Goal: Task Accomplishment & Management: Use online tool/utility

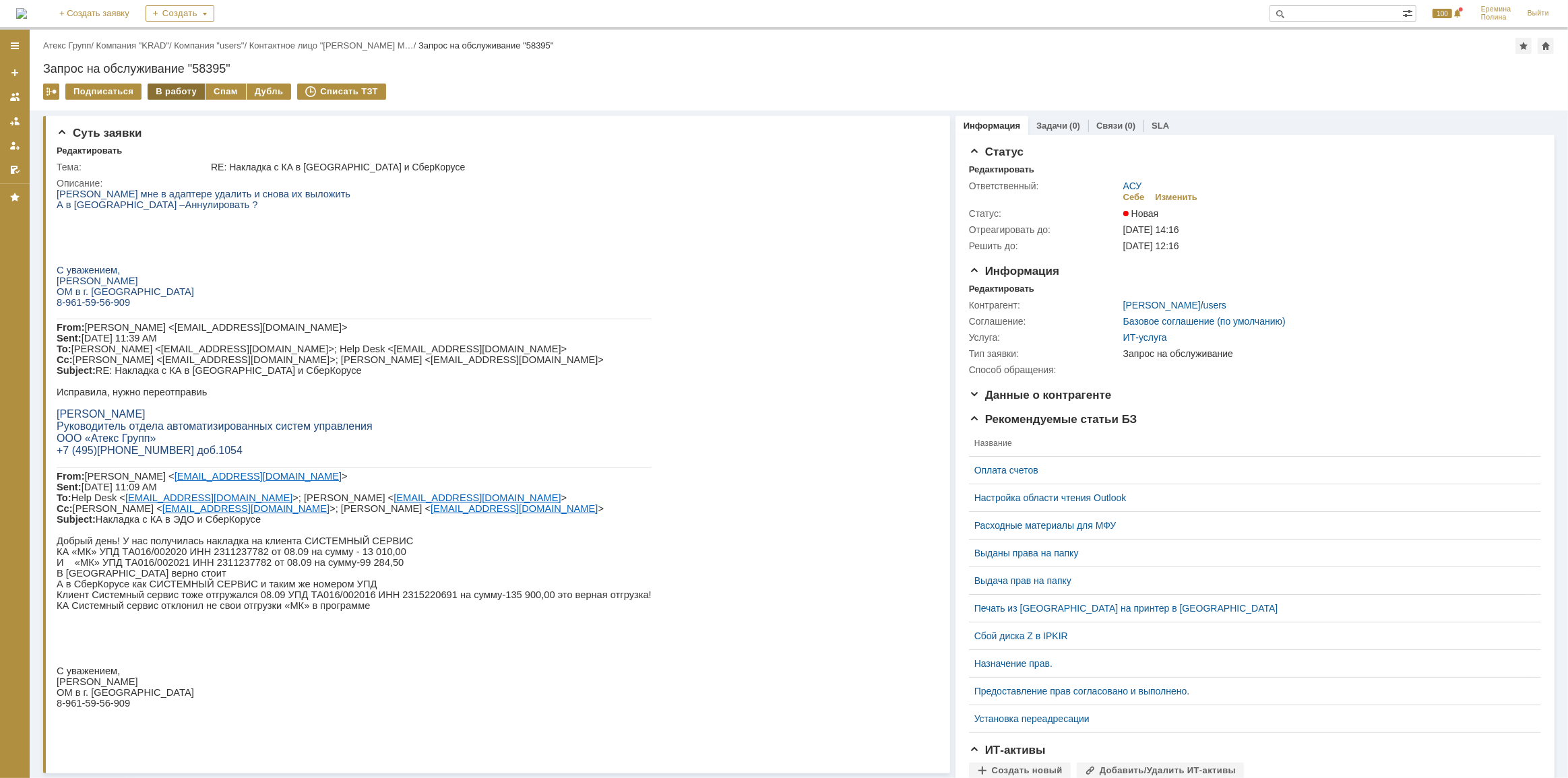
click at [161, 87] on div "В работу" at bounding box center [177, 92] width 57 height 16
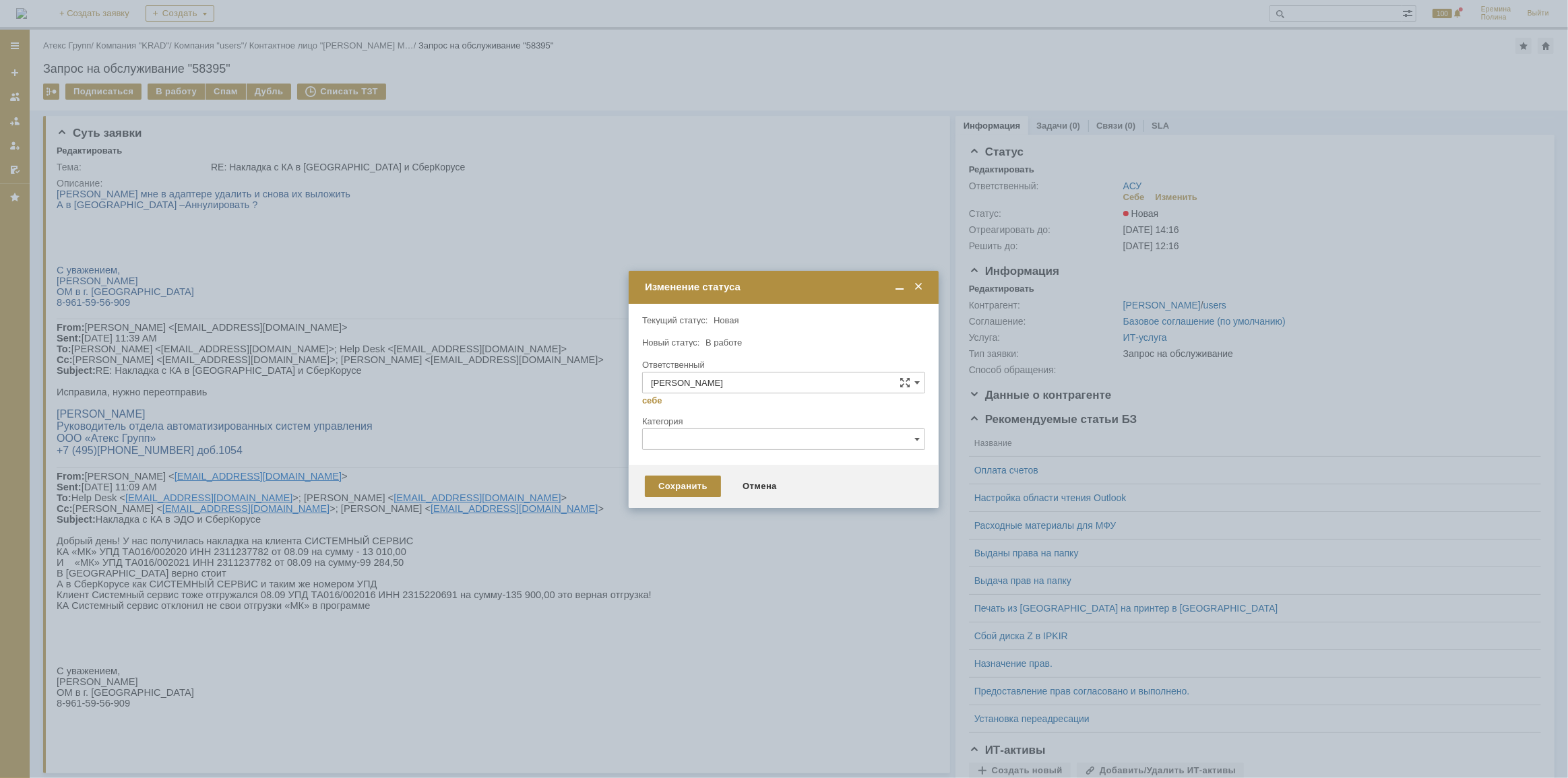
click at [672, 473] on div "Сохранить Отмена" at bounding box center [784, 486] width 310 height 43
click at [673, 485] on div "Сохранить" at bounding box center [683, 486] width 76 height 22
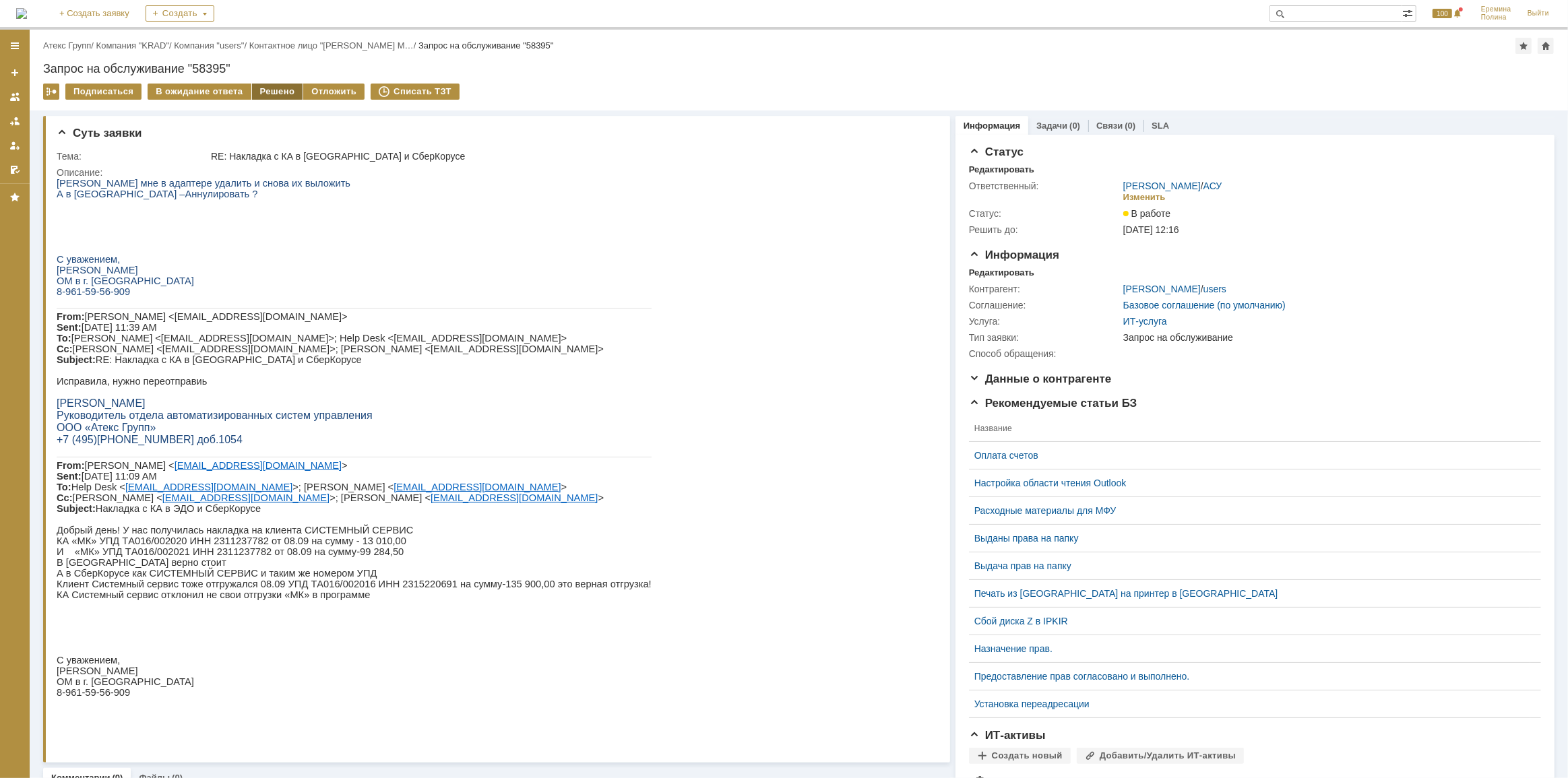
click at [267, 94] on div "Решено" at bounding box center [277, 92] width 51 height 16
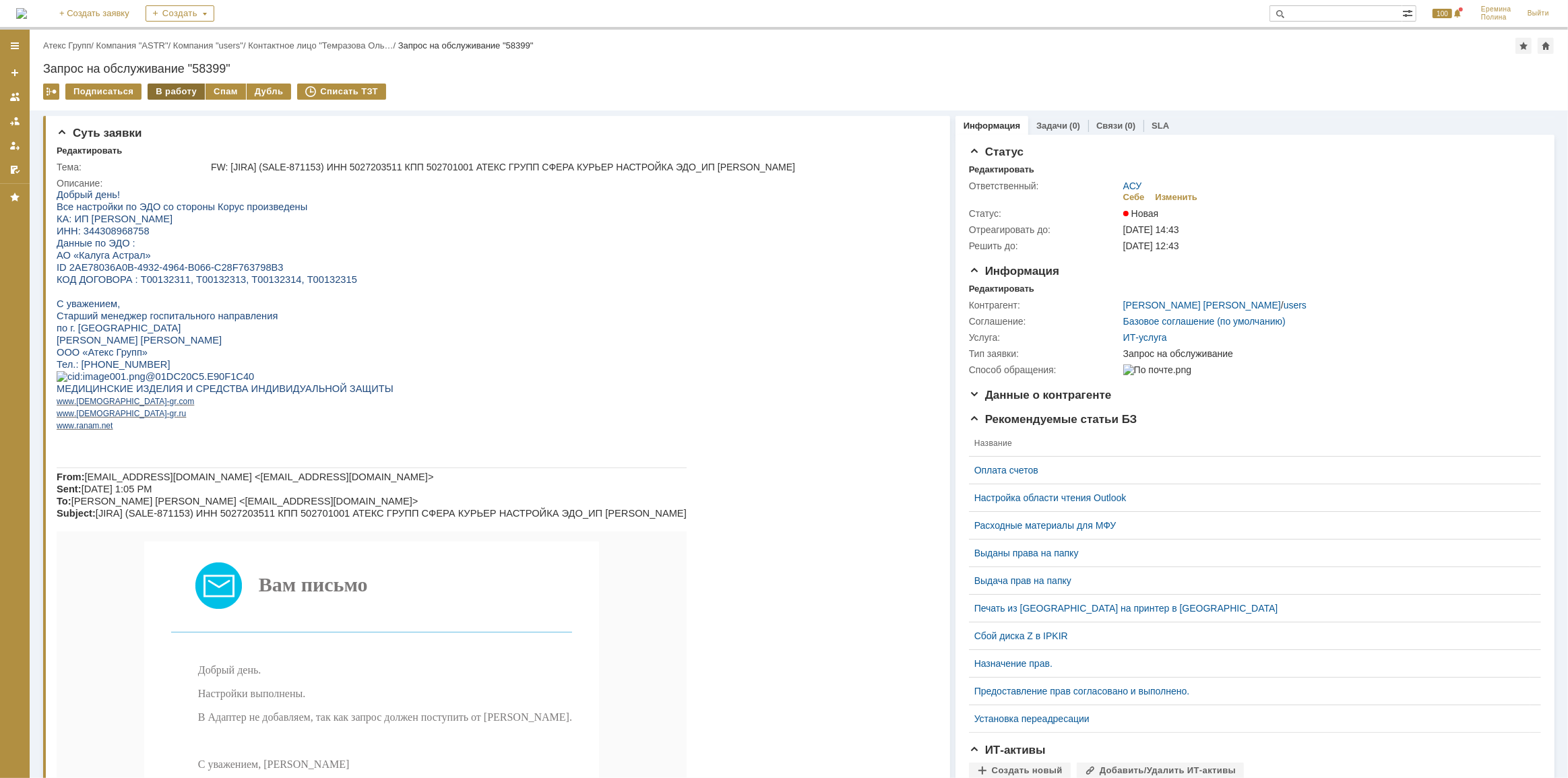
click at [177, 89] on div "В работу" at bounding box center [177, 92] width 57 height 16
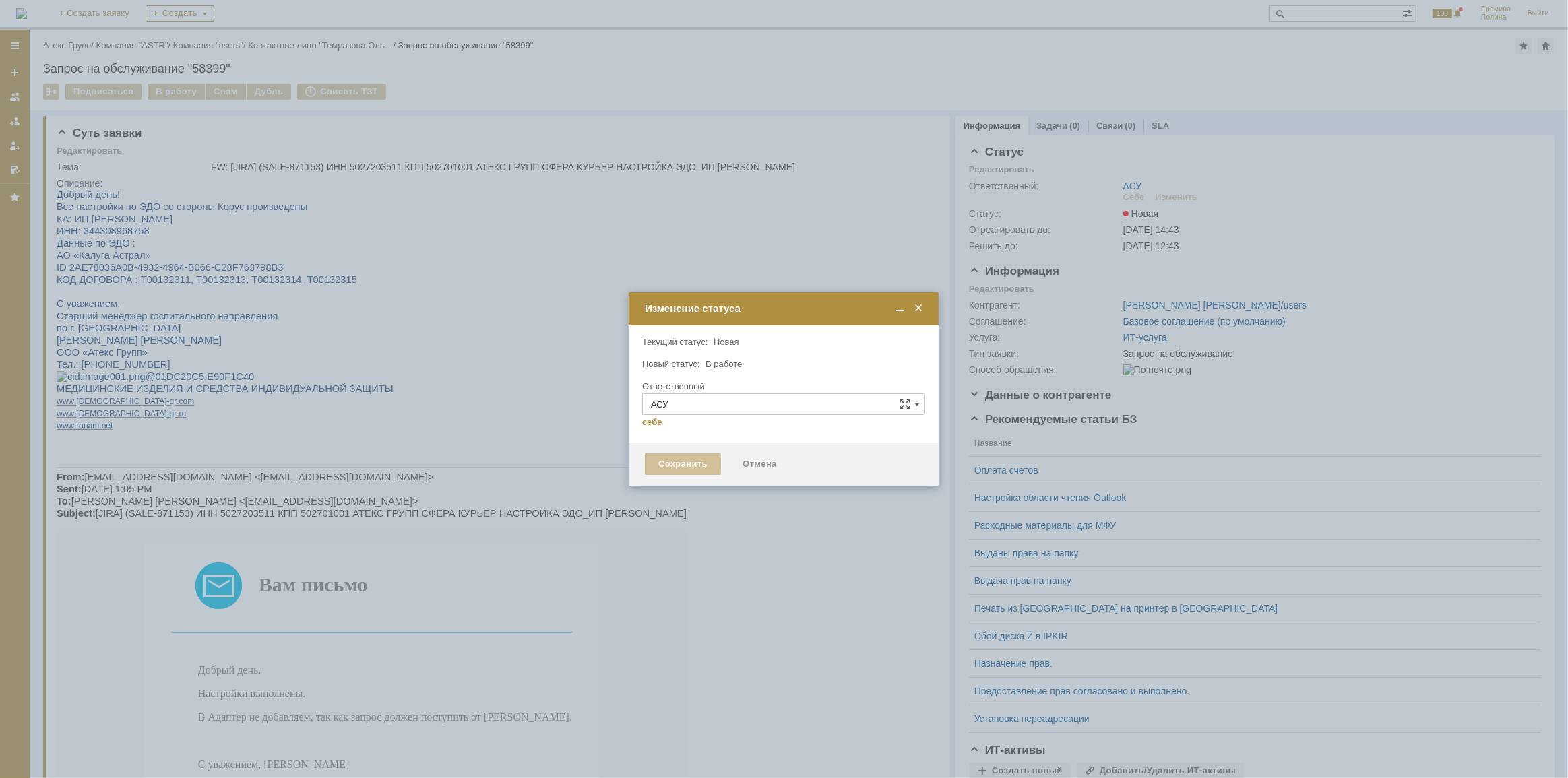
type input "[PERSON_NAME]"
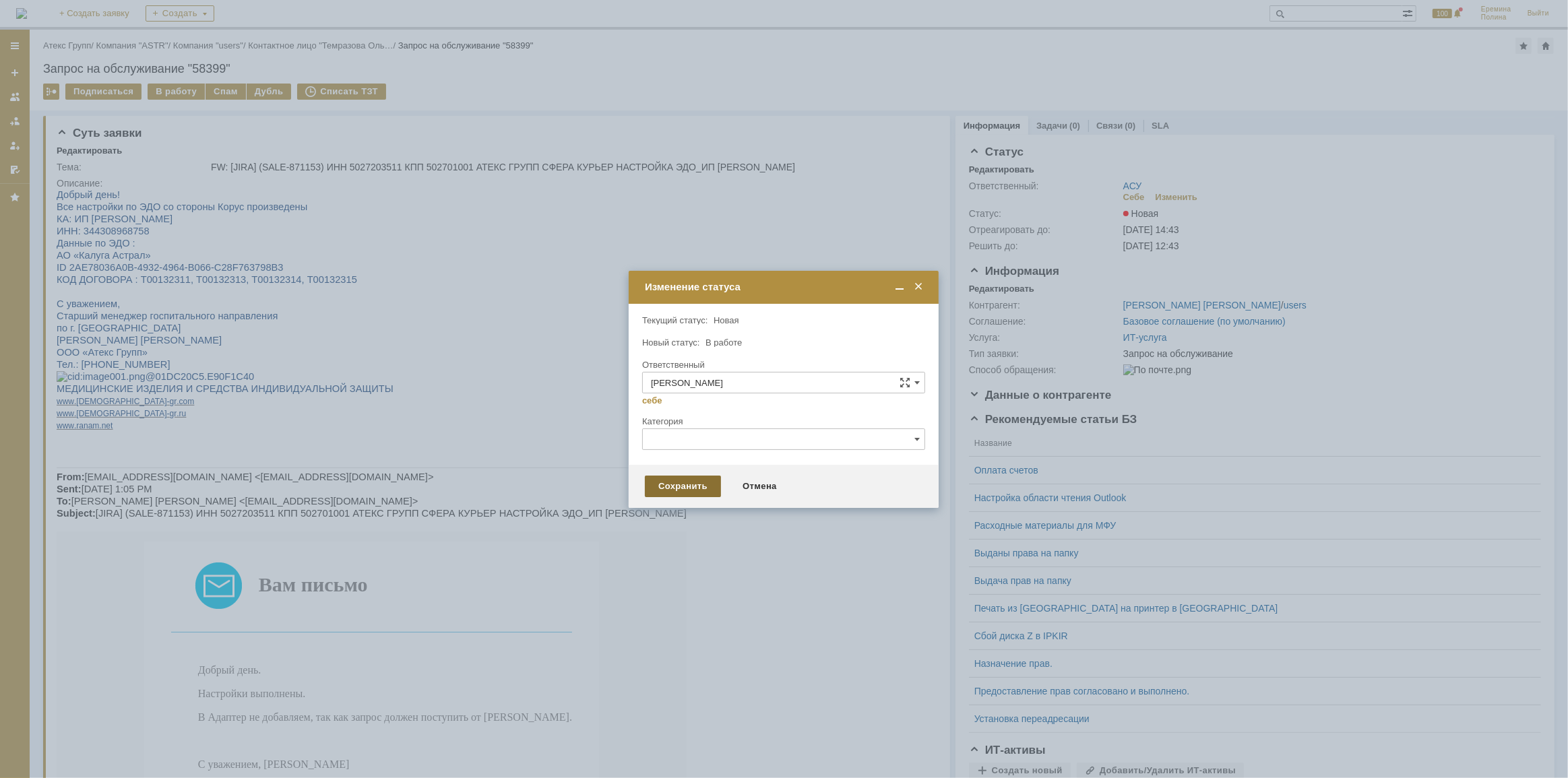
click at [658, 478] on div "Сохранить" at bounding box center [683, 486] width 76 height 22
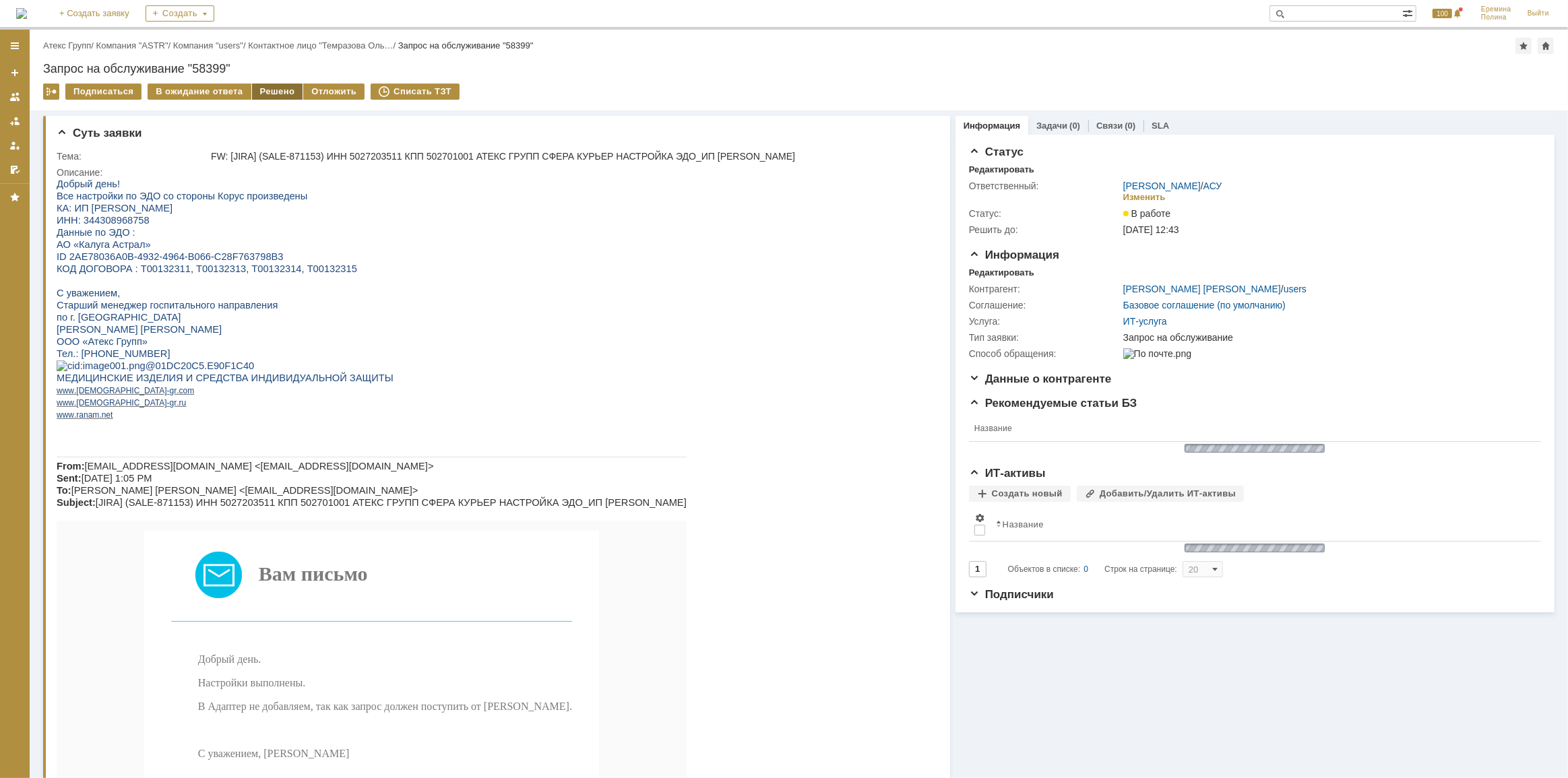
click at [260, 93] on div "Решено" at bounding box center [277, 92] width 51 height 16
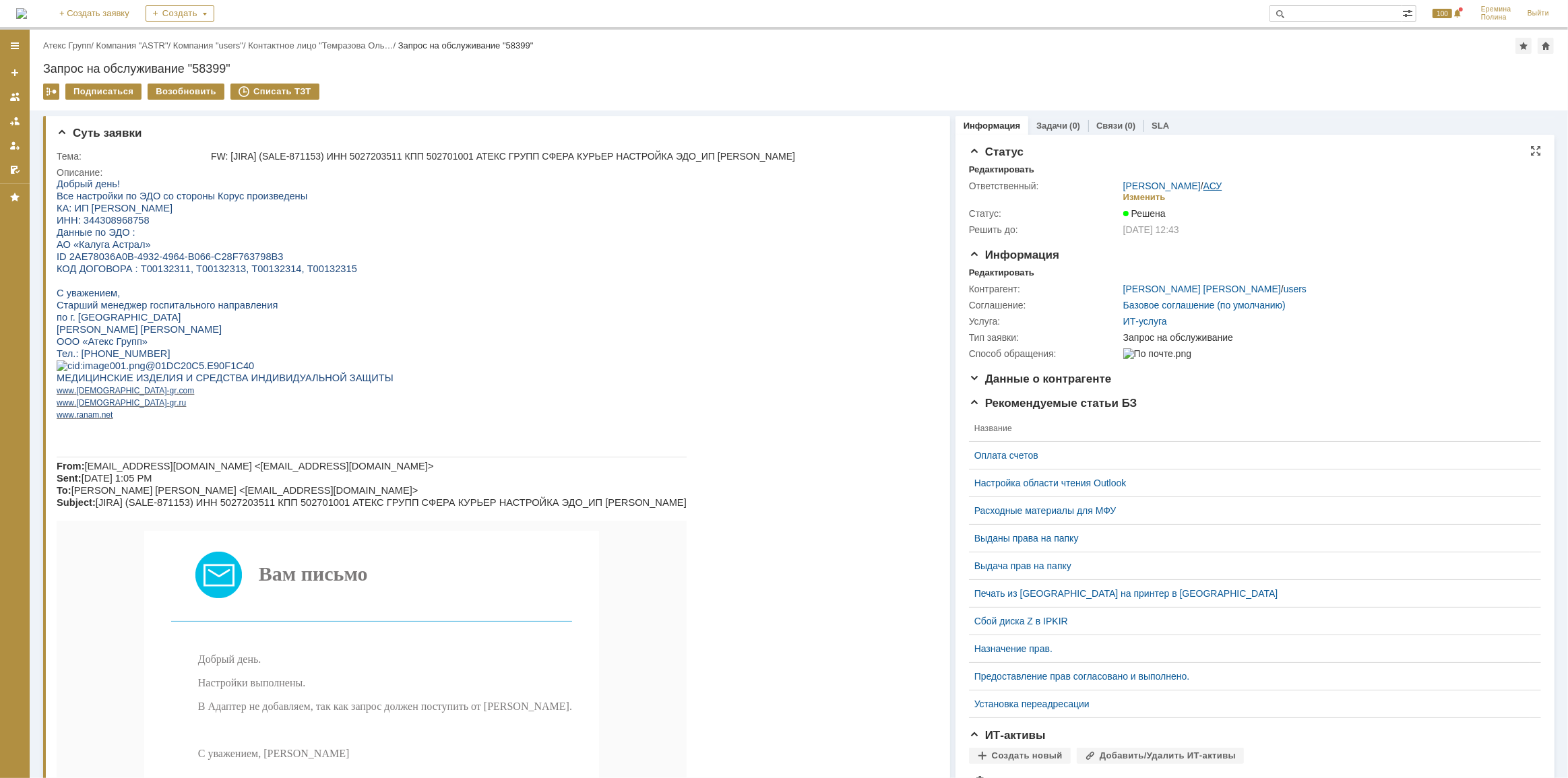
click at [1205, 187] on link "АСУ" at bounding box center [1213, 186] width 19 height 10
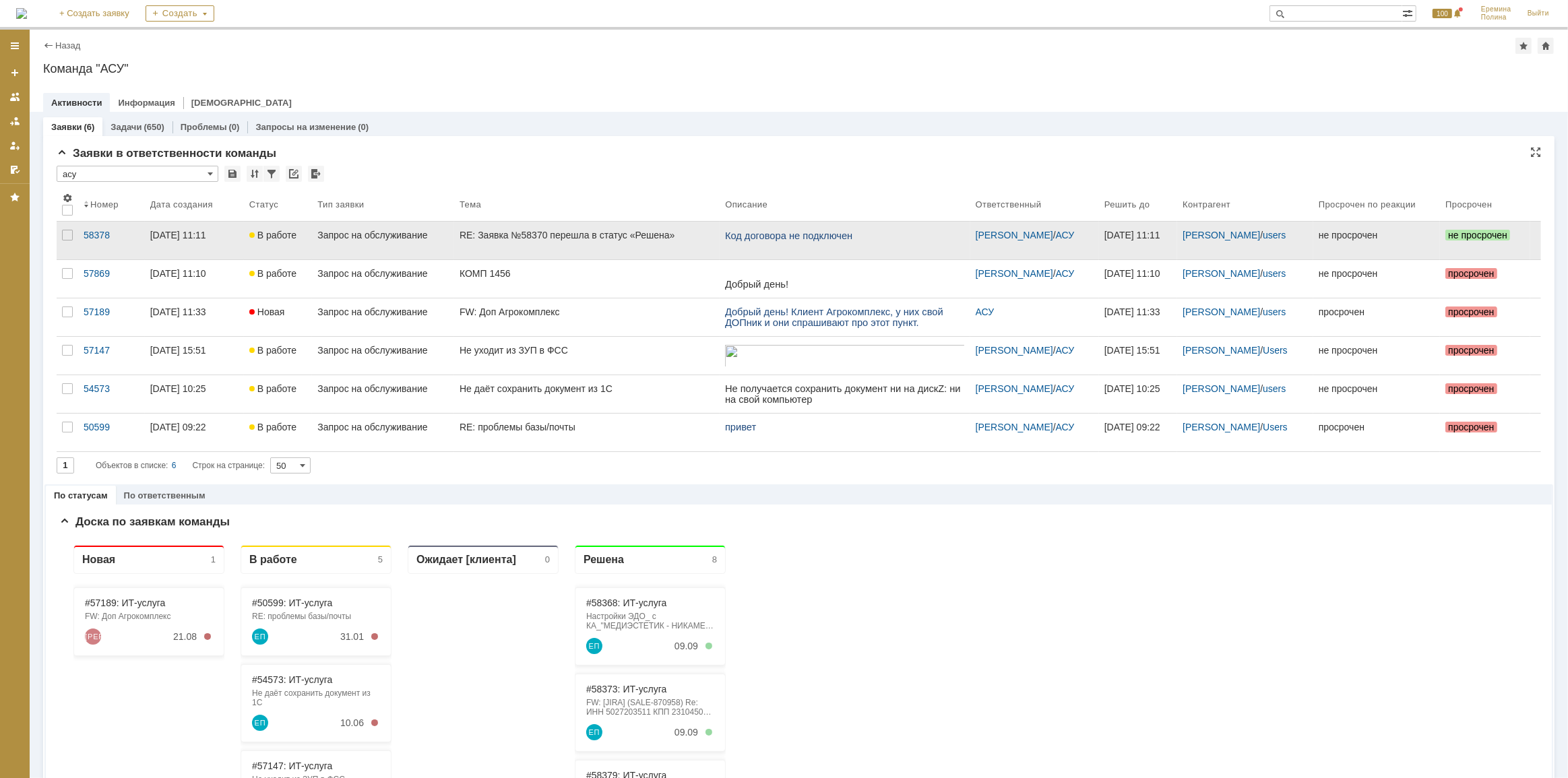
click at [537, 236] on div "RE: Заявка №58370 перешла в статус «Решена»" at bounding box center [587, 235] width 254 height 10
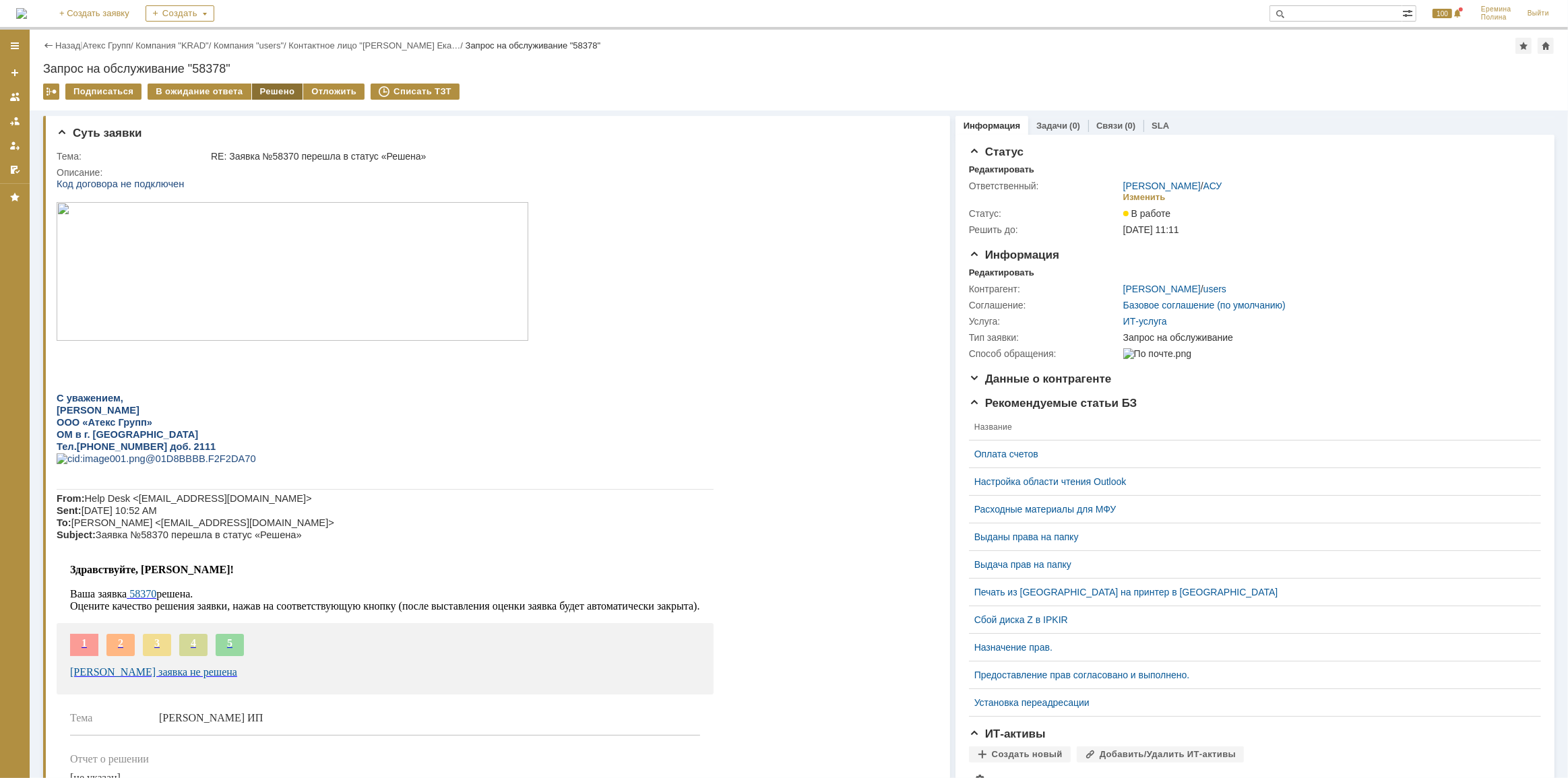
click at [265, 93] on div "Решено" at bounding box center [277, 92] width 51 height 16
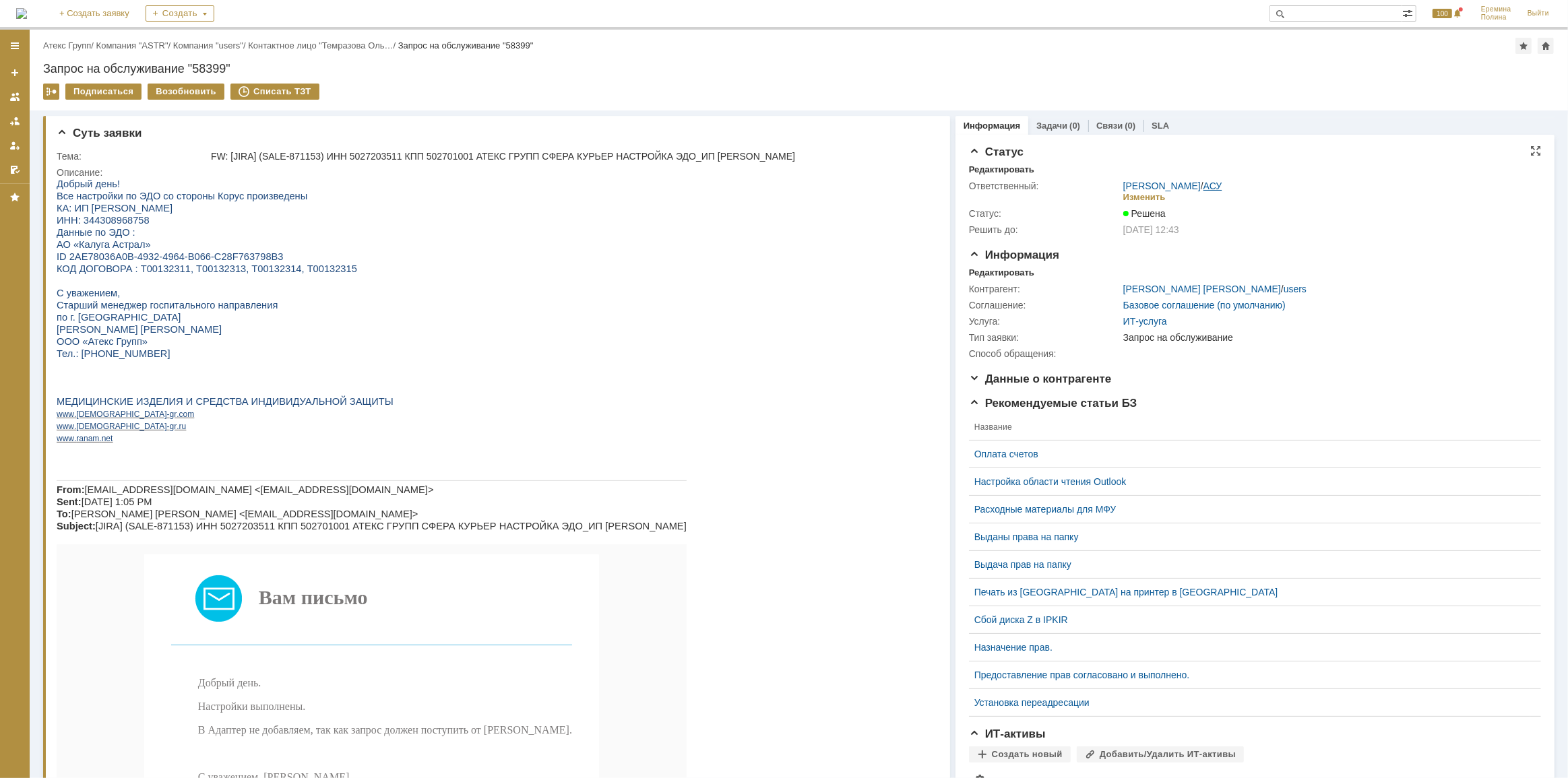
click at [1205, 182] on link "АСУ" at bounding box center [1213, 186] width 19 height 10
